Goal: Check status: Check status

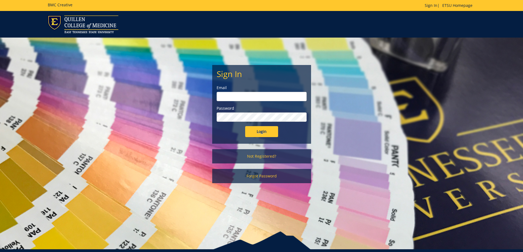
click at [252, 96] on input "email" at bounding box center [262, 96] width 90 height 9
type input "proffittrj@etsu.edu"
click at [245, 126] on input "Login" at bounding box center [261, 131] width 33 height 11
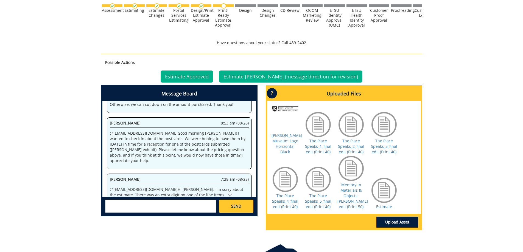
scroll to position [266, 0]
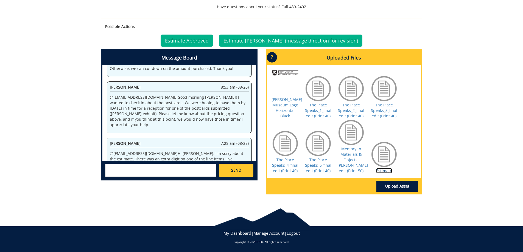
click at [385, 171] on link "Estimate" at bounding box center [384, 170] width 16 height 5
click at [204, 35] on link "Estimate Approved" at bounding box center [187, 41] width 52 height 12
